Goal: Navigation & Orientation: Find specific page/section

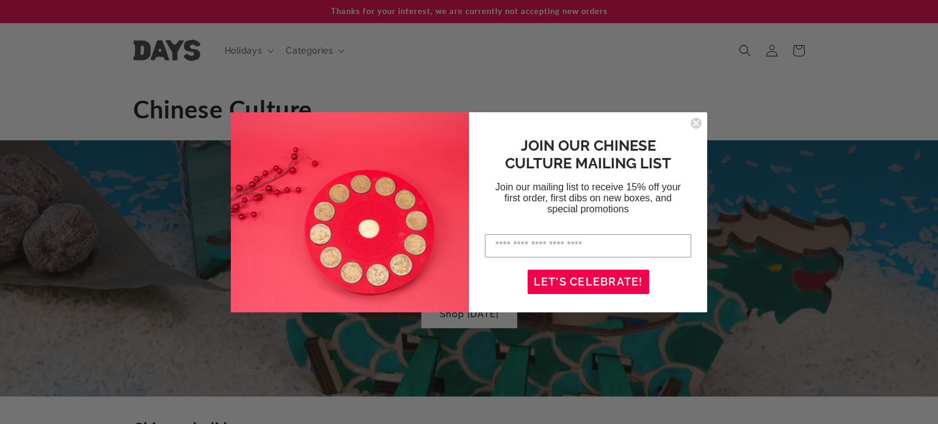
scroll to position [0, 938]
click at [694, 118] on circle "Close dialog" at bounding box center [697, 123] width 12 height 12
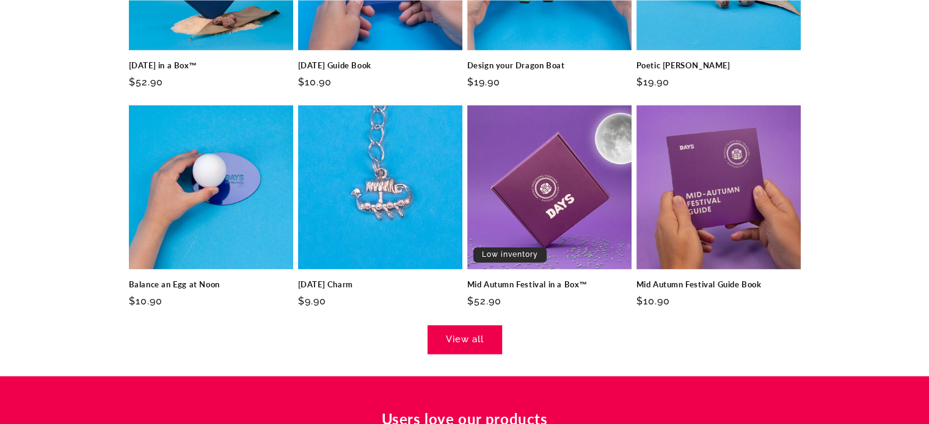
scroll to position [1954, 0]
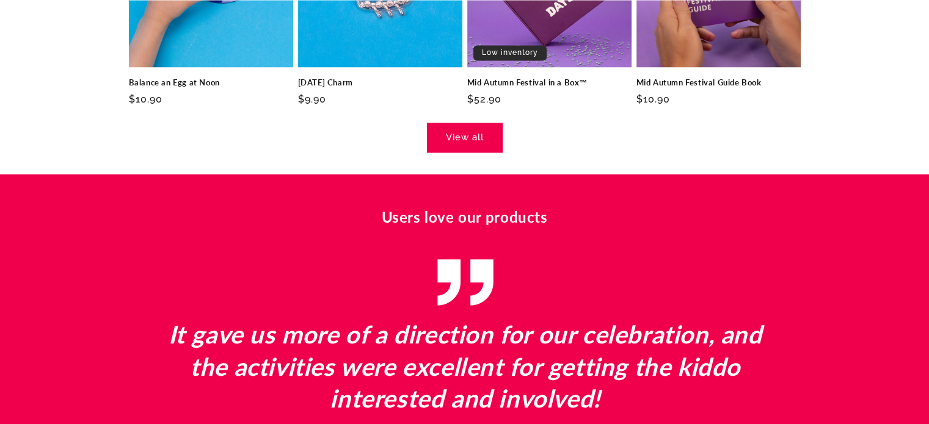
click at [476, 147] on link "View all" at bounding box center [464, 137] width 74 height 29
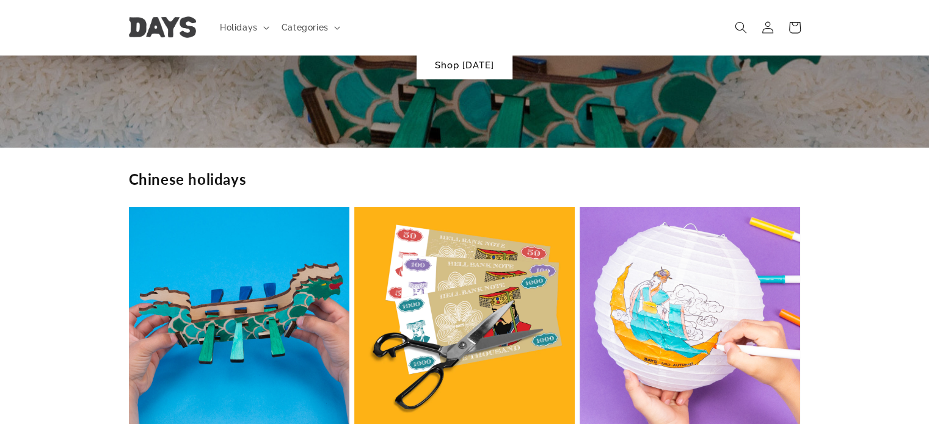
scroll to position [0, 928]
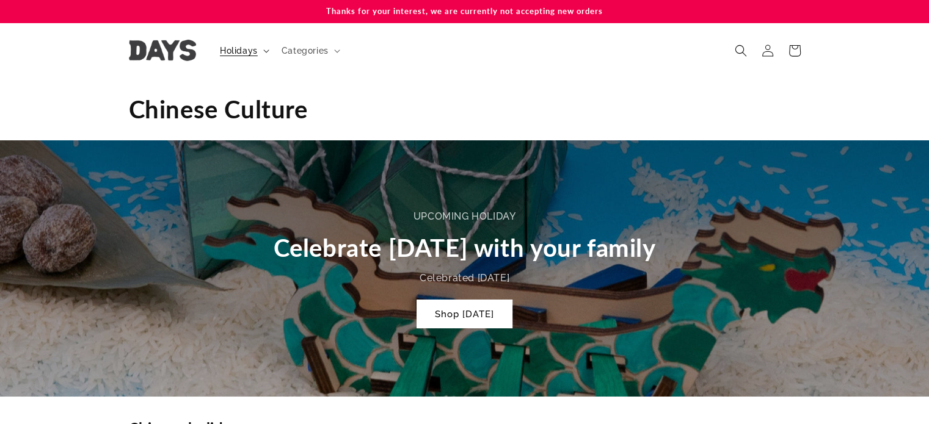
click at [256, 46] on span "Holidays" at bounding box center [239, 50] width 38 height 11
